Goal: Information Seeking & Learning: Learn about a topic

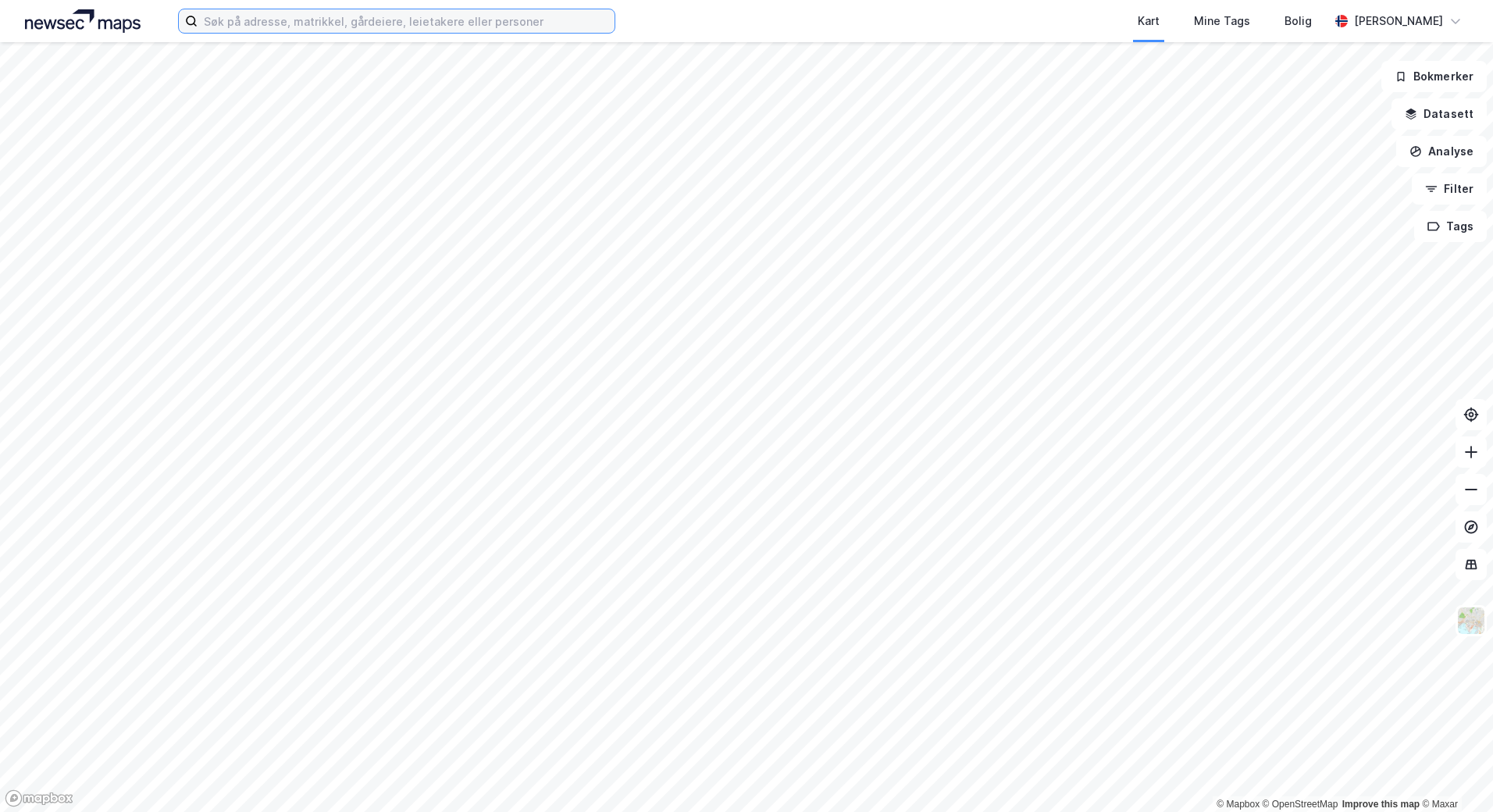
click at [471, 30] on input at bounding box center [406, 21] width 417 height 24
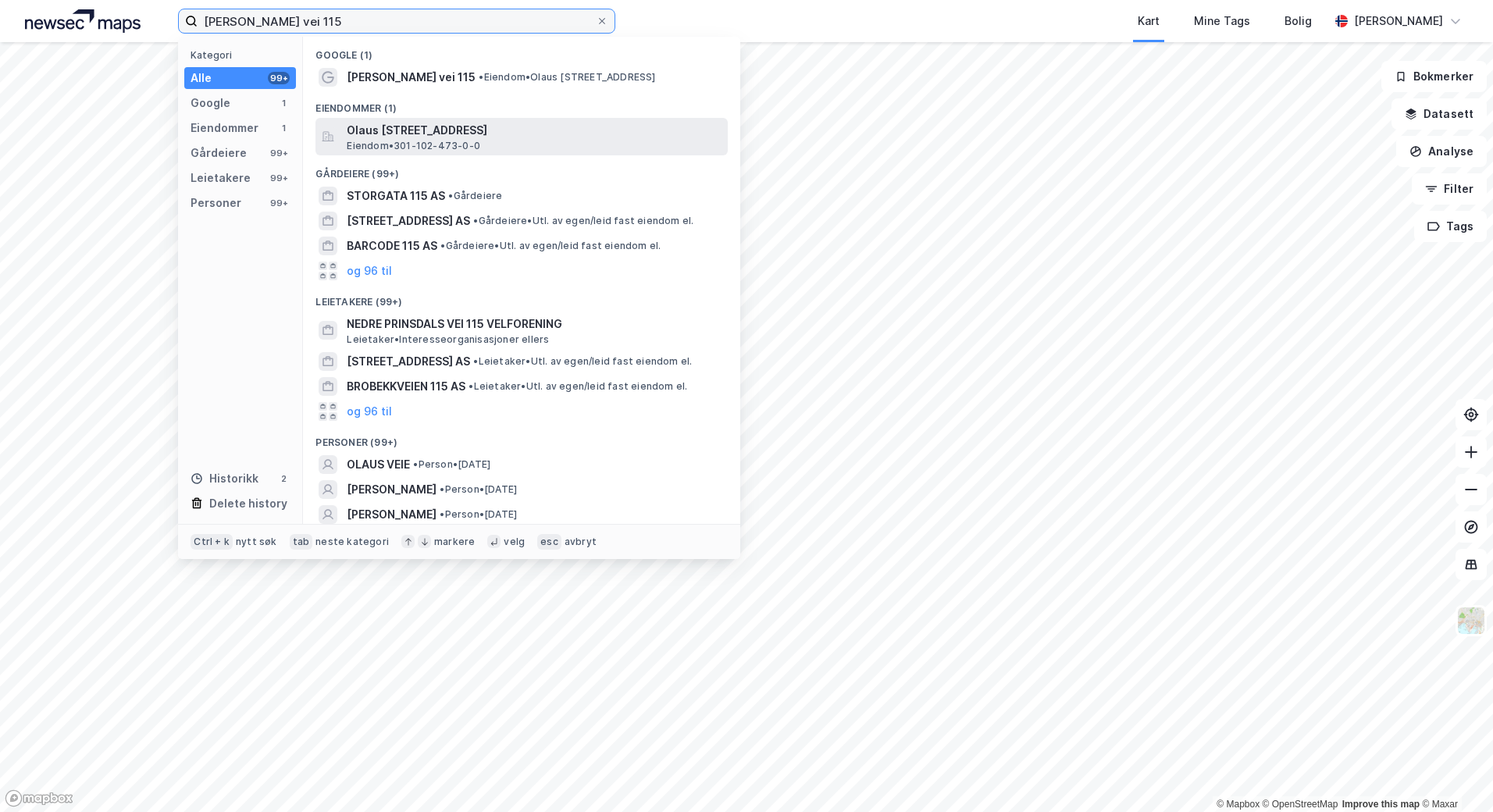
type input "[PERSON_NAME] vei 115"
click at [418, 133] on span "Olaus [STREET_ADDRESS]" at bounding box center [534, 130] width 375 height 19
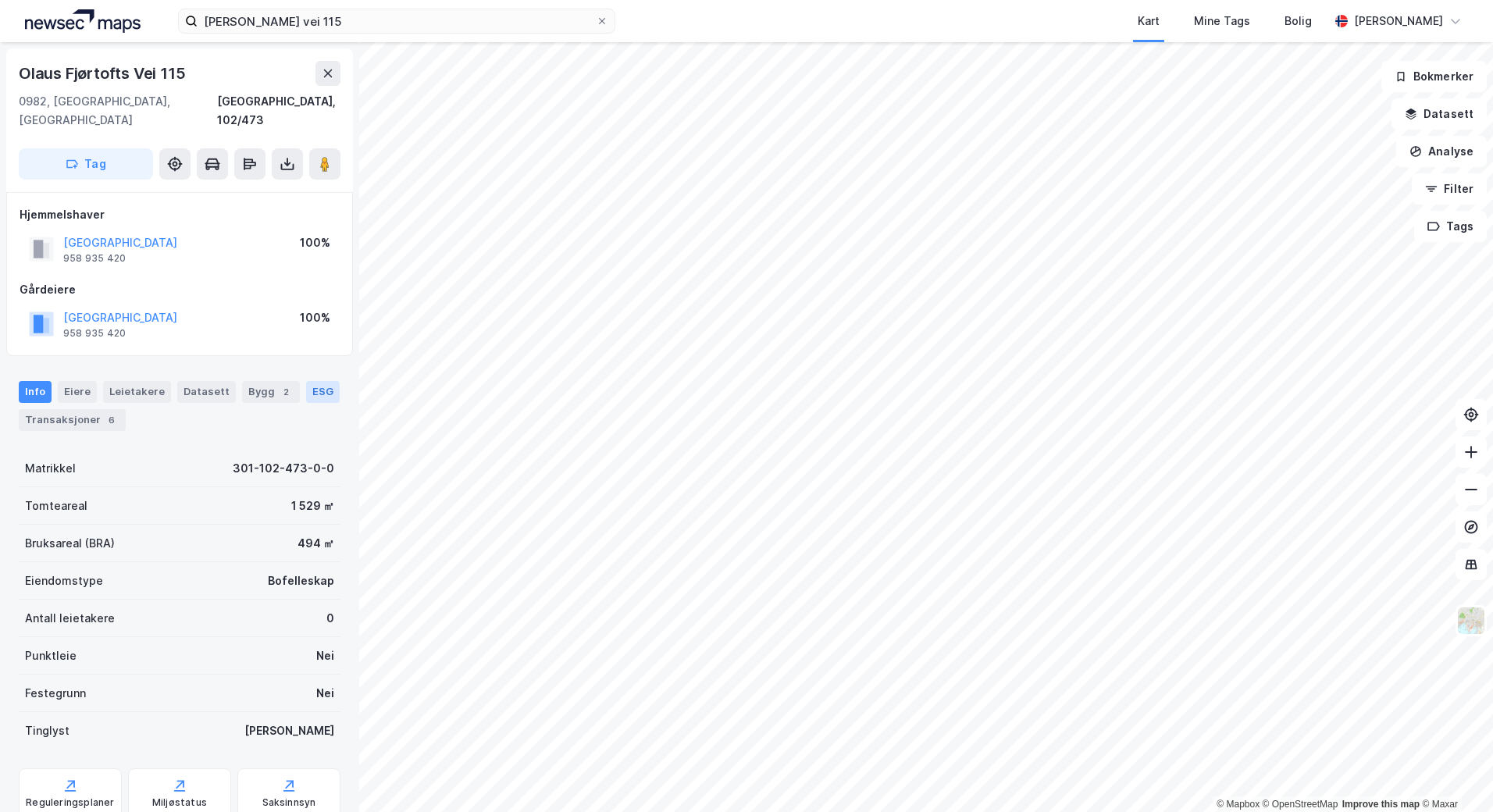
click at [308, 381] on div "ESG" at bounding box center [323, 392] width 34 height 22
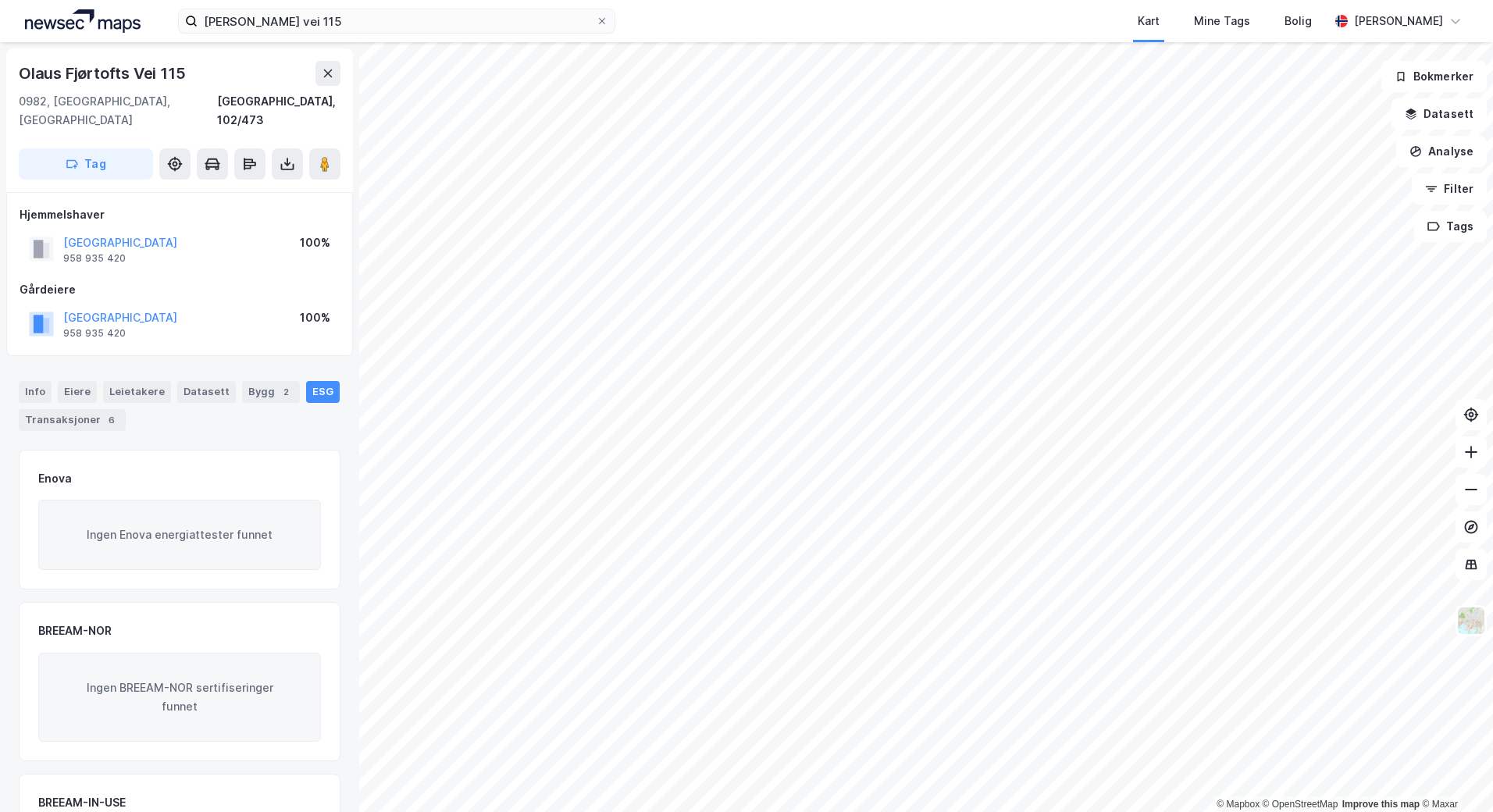
click at [53, 381] on div "Info [PERSON_NAME] Datasett Bygg 2 ESG Transaksjoner 6" at bounding box center [179, 406] width 321 height 50
click at [46, 381] on div "Info" at bounding box center [34, 392] width 33 height 22
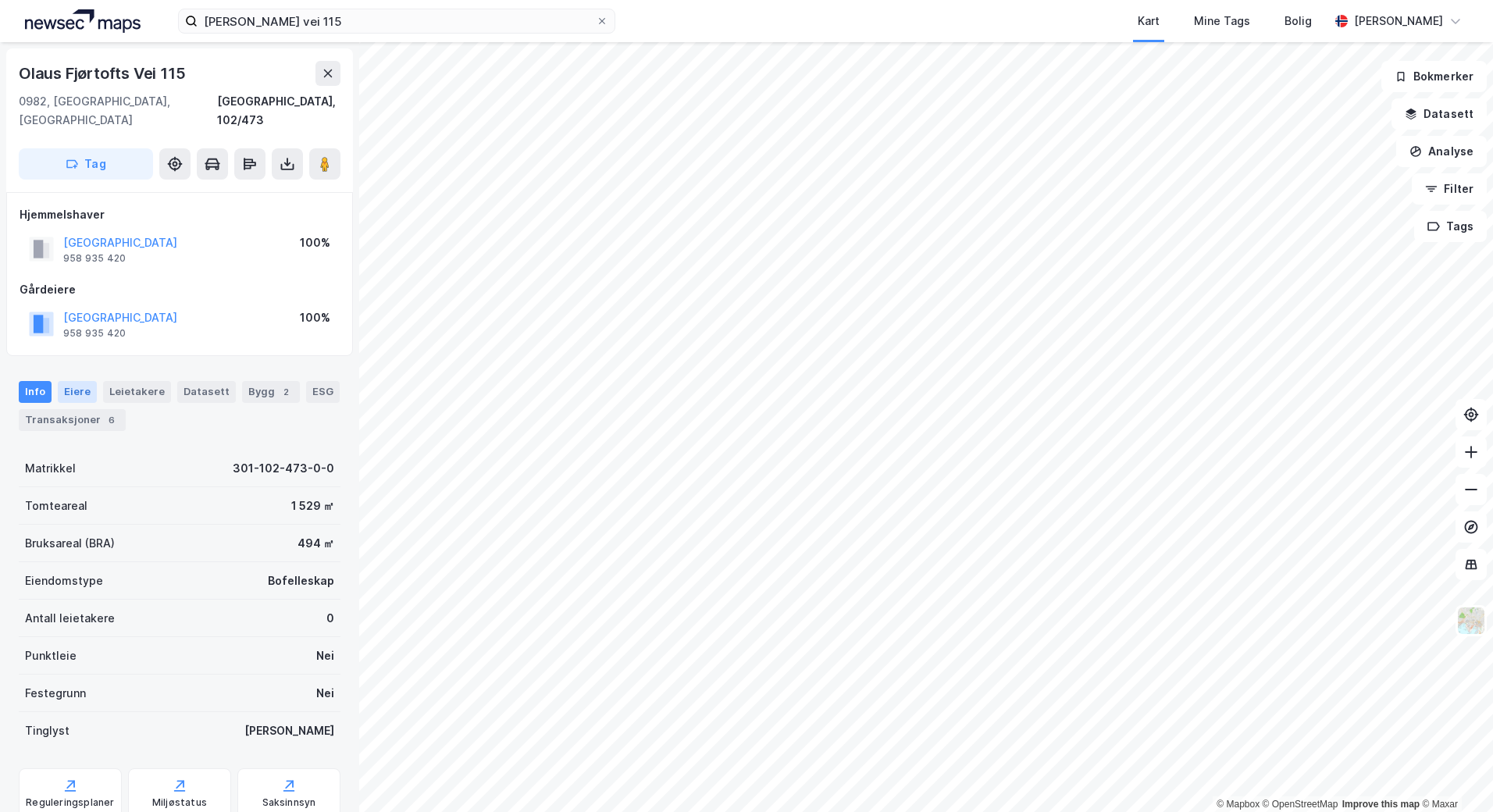
click at [80, 381] on div "Eiere" at bounding box center [77, 392] width 39 height 22
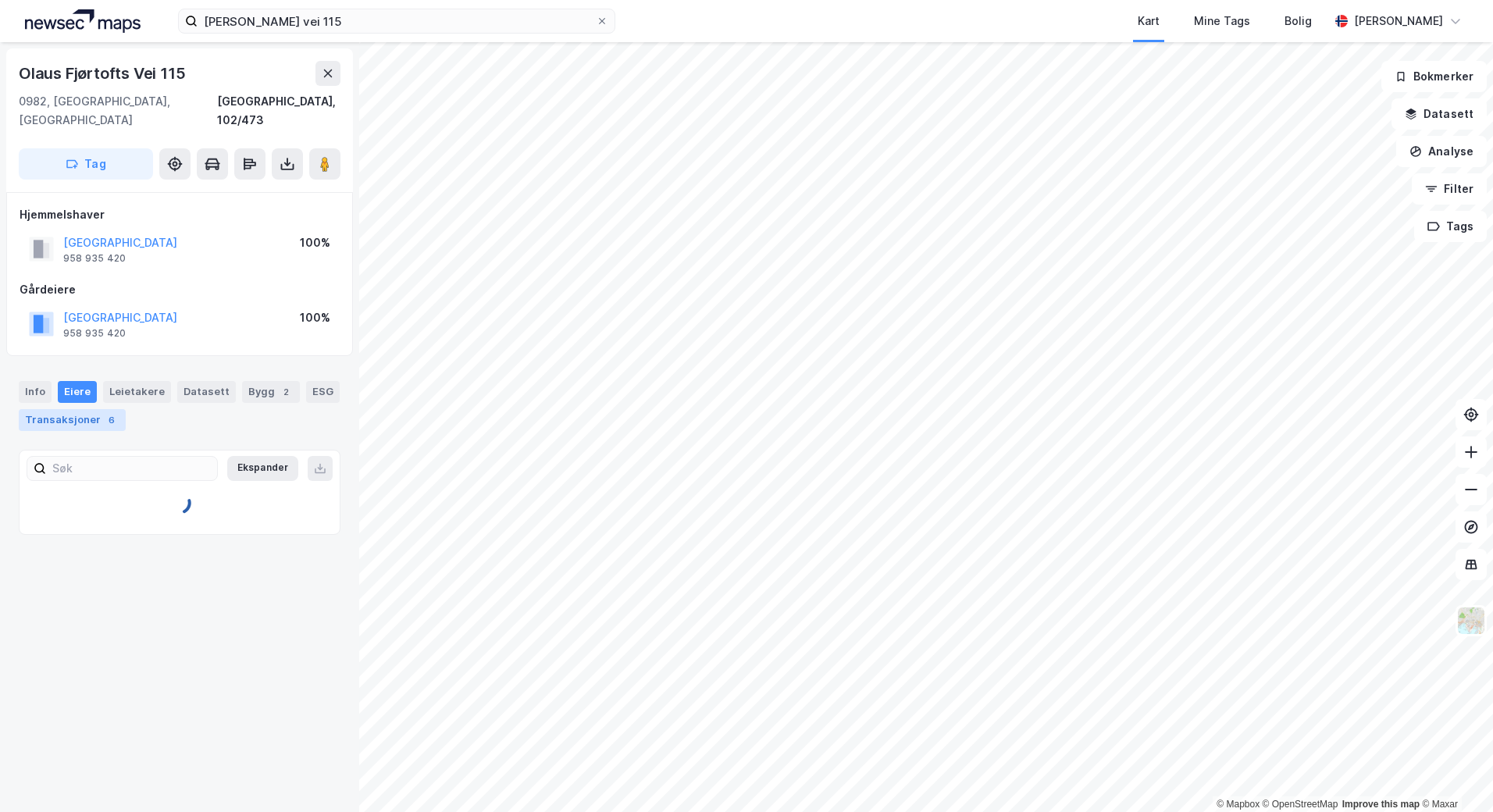
click at [67, 410] on div "Transaksjoner 6" at bounding box center [72, 420] width 107 height 22
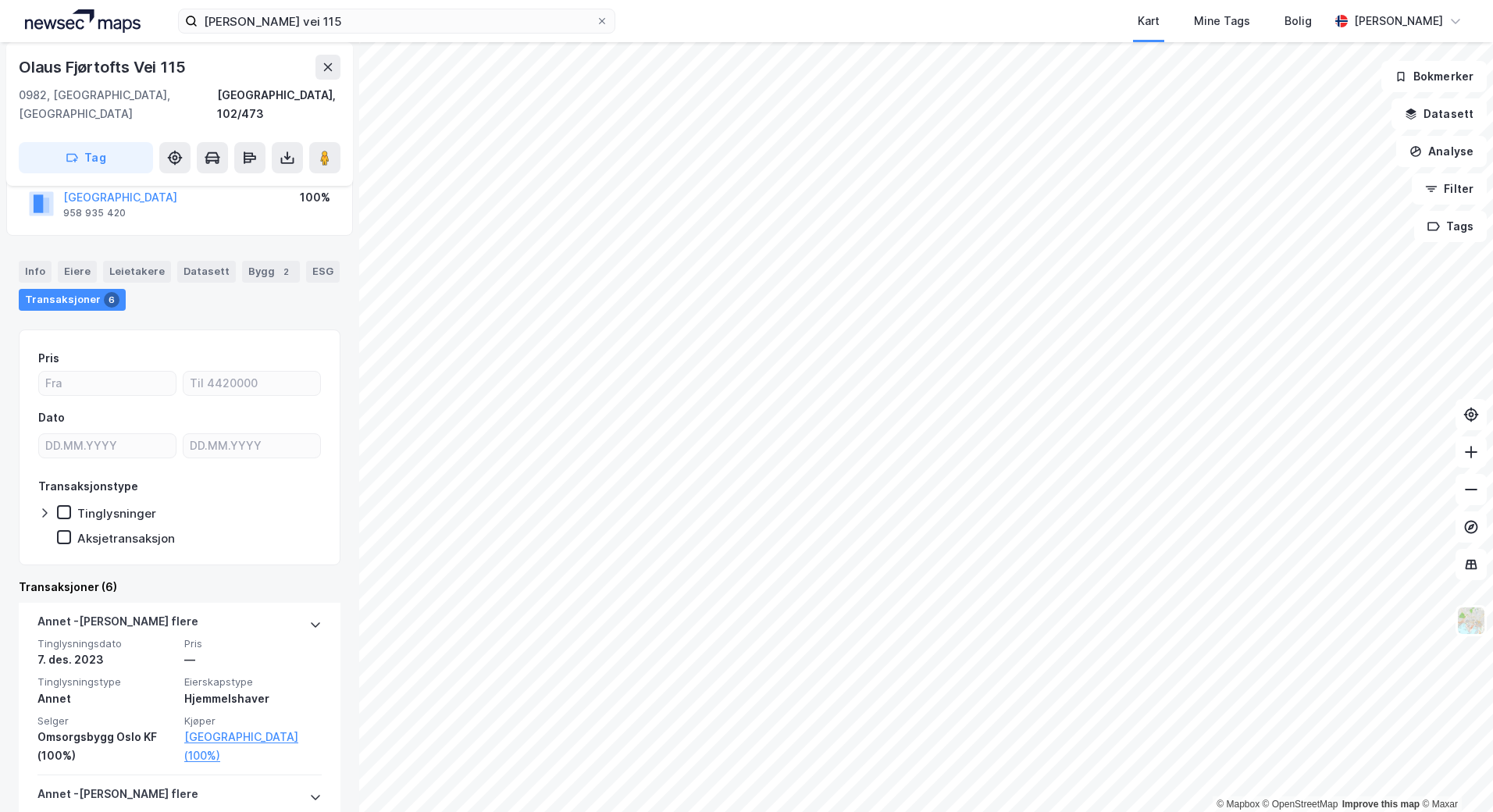
scroll to position [44, 0]
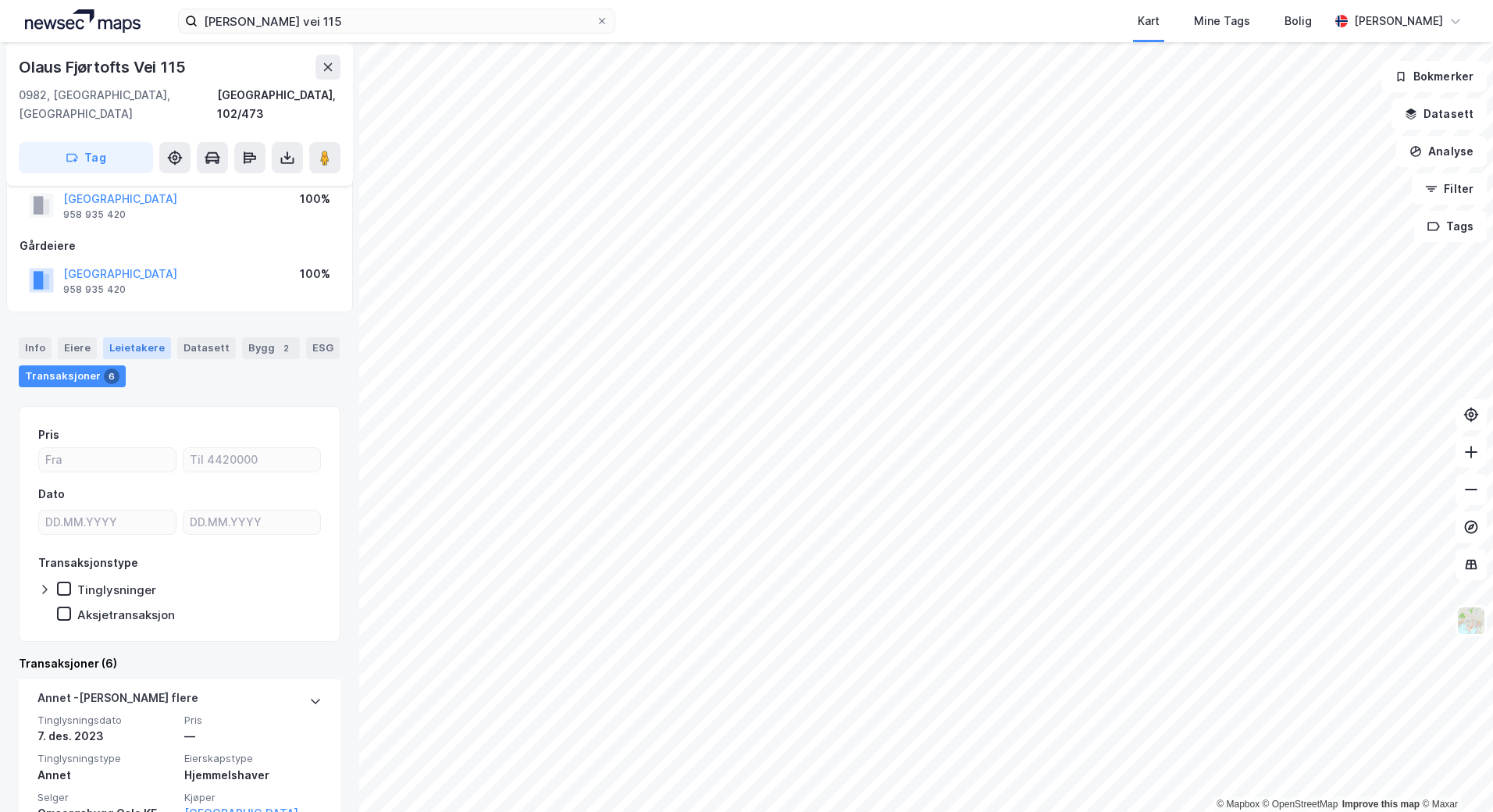
click at [118, 337] on div "Leietakere" at bounding box center [137, 348] width 68 height 22
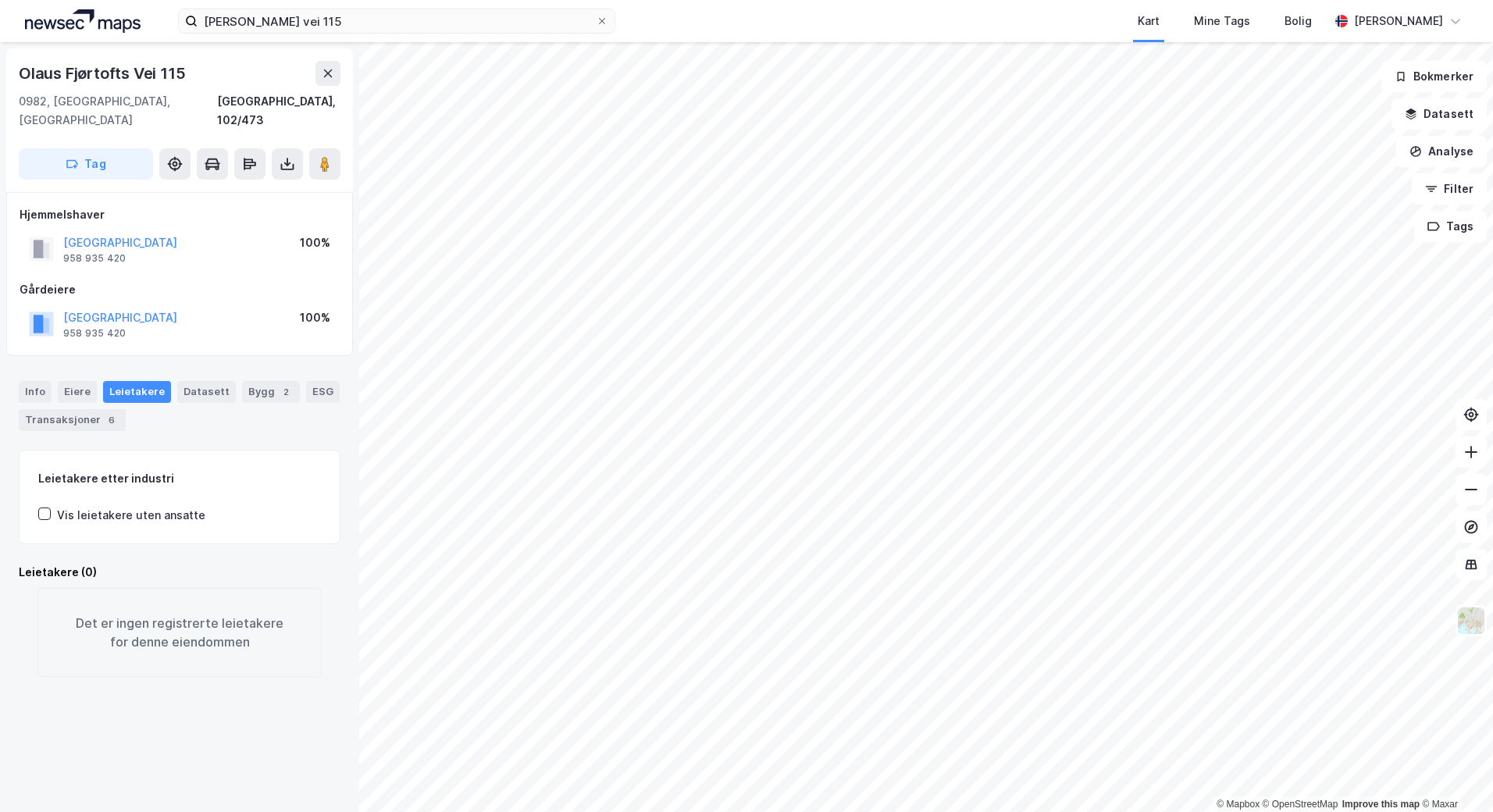
click at [202, 391] on div "Info [PERSON_NAME] Datasett Bygg 2 ESG Transaksjoner 6" at bounding box center [179, 406] width 321 height 50
click at [202, 382] on div "Datasett" at bounding box center [207, 392] width 58 height 22
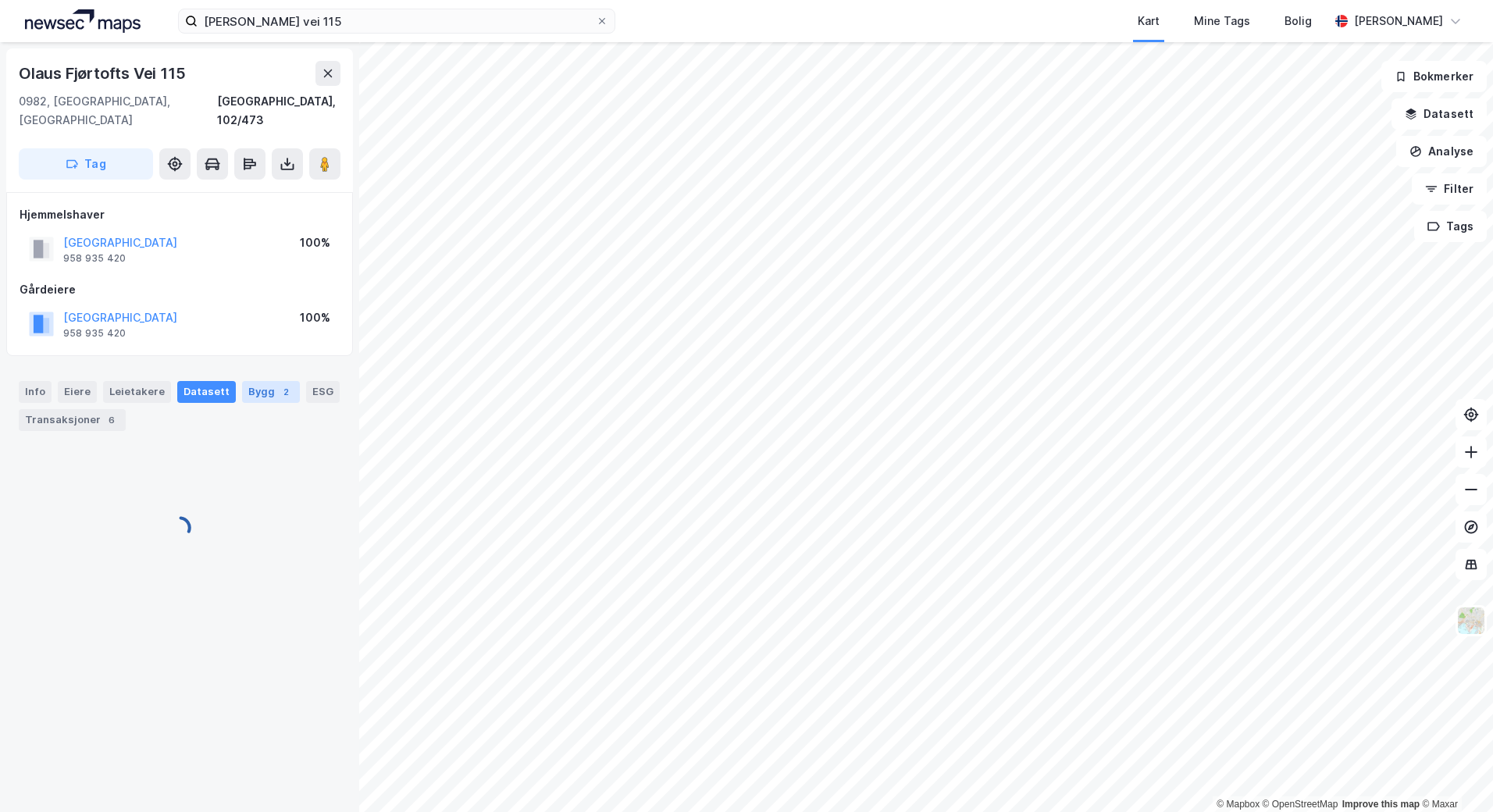
click at [258, 381] on div "Bygg 2" at bounding box center [270, 392] width 57 height 22
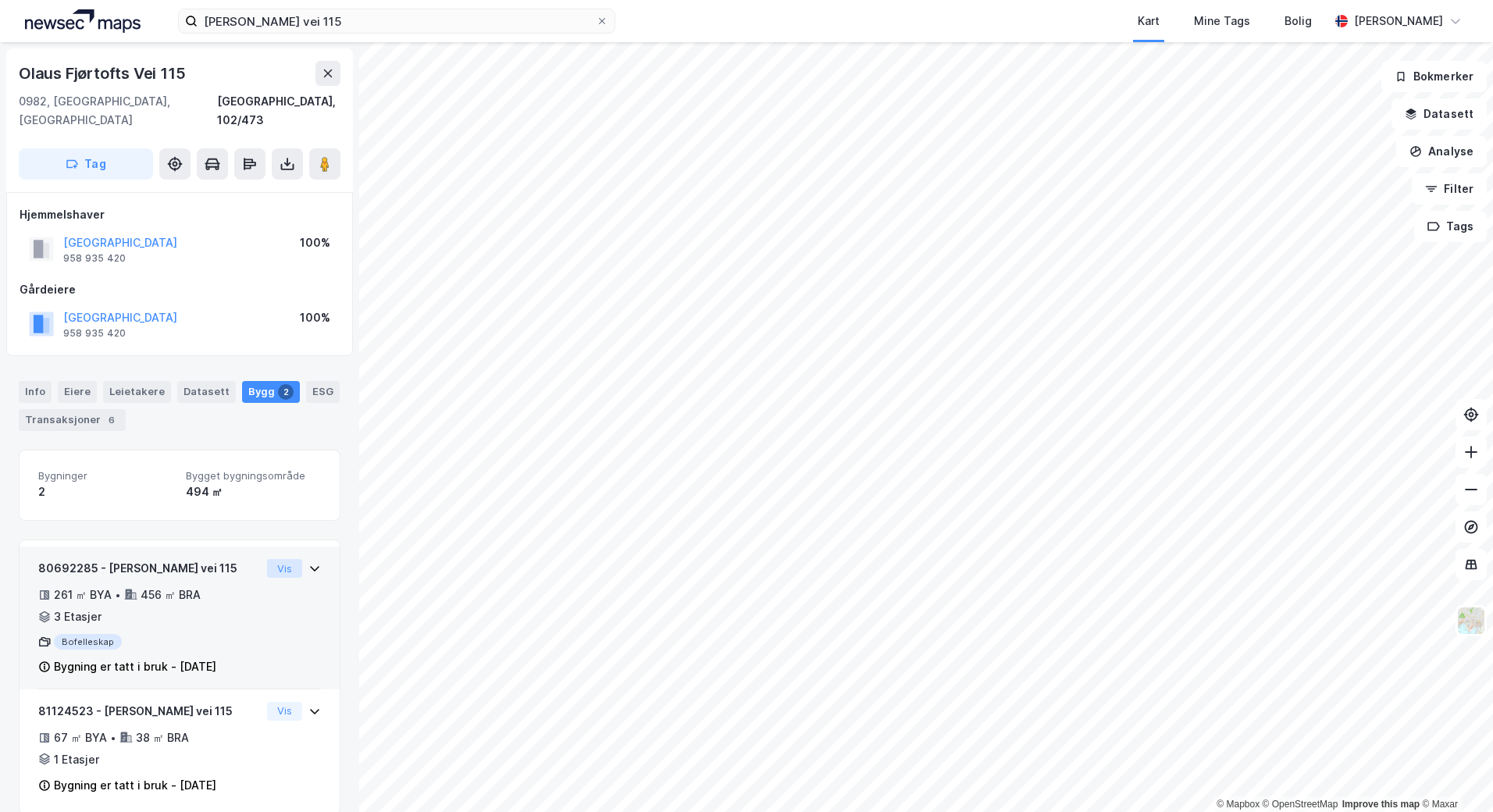
drag, startPoint x: 298, startPoint y: 546, endPoint x: 287, endPoint y: 547, distance: 11.0
click at [287, 559] on button "Vis" at bounding box center [285, 568] width 35 height 19
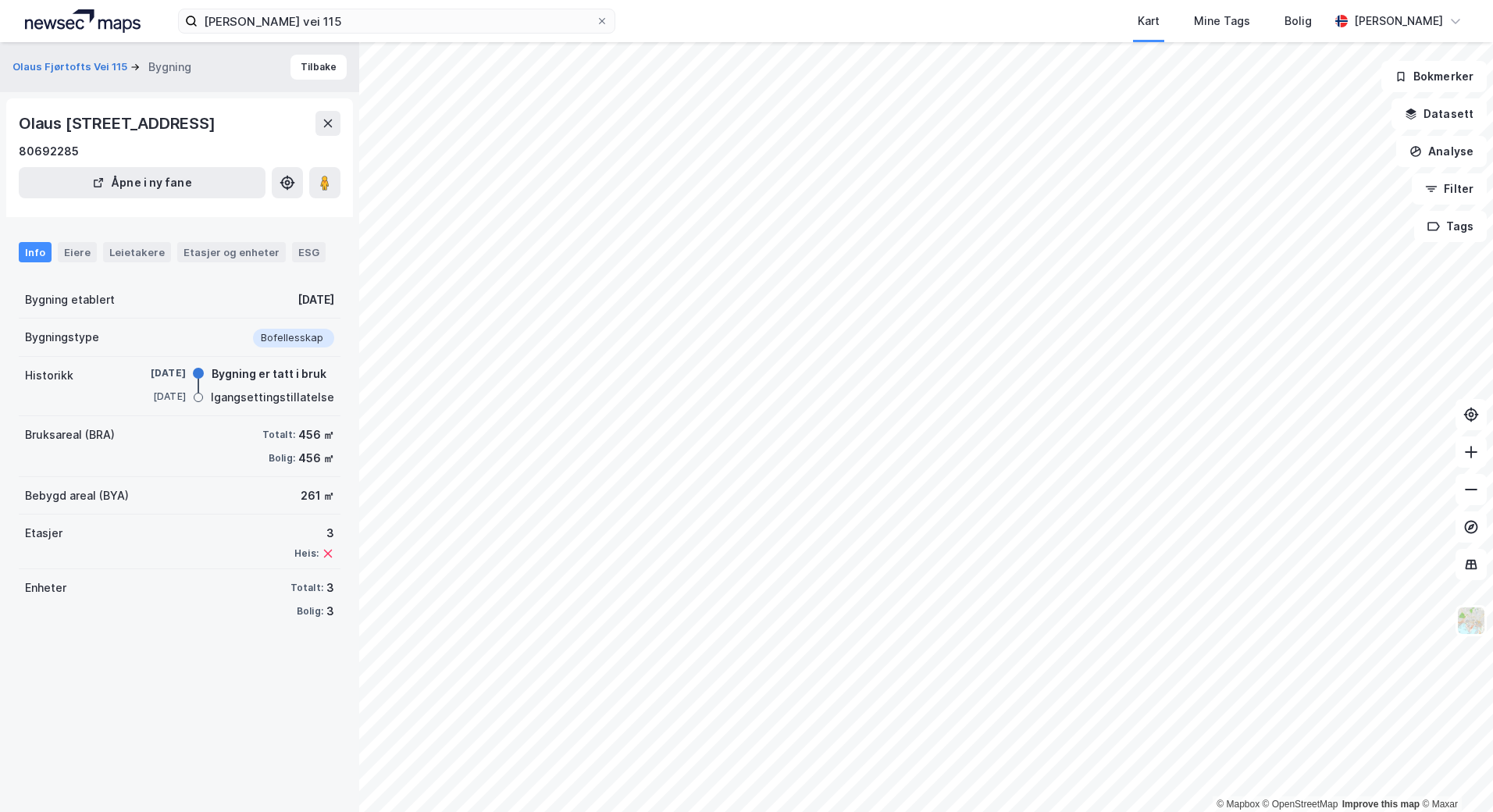
click at [224, 580] on div "© Mapbox © OpenStreetMap Improve this map © [PERSON_NAME] Vei 115 Bygning Tilba…" at bounding box center [746, 427] width 1493 height 770
click at [300, 254] on div "ESG" at bounding box center [309, 252] width 34 height 20
